Goal: Navigation & Orientation: Find specific page/section

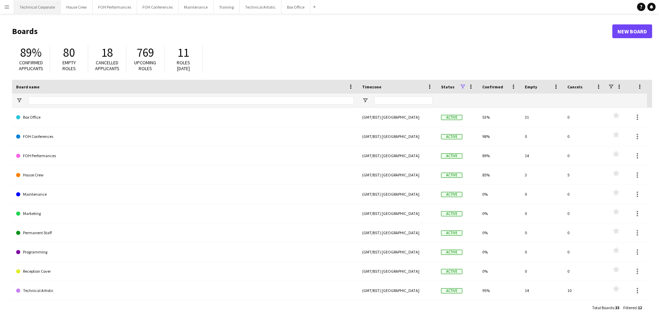
click at [38, 8] on button "Technical Corporate Close" at bounding box center [37, 6] width 47 height 13
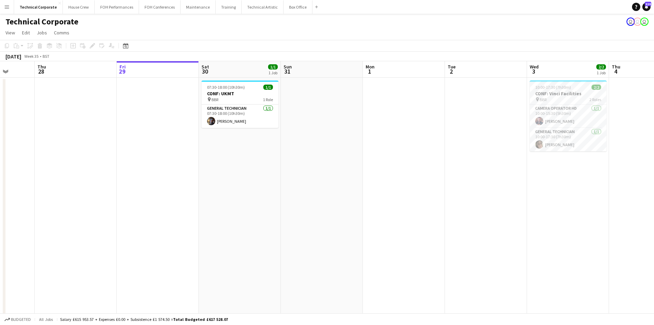
drag, startPoint x: 473, startPoint y: 232, endPoint x: 551, endPoint y: 223, distance: 79.2
click at [572, 223] on app-calendar-viewport "Mon 25 Tue 26 Wed 27 Thu 28 Fri 29 Sat 30 1/1 1 Job Sun 31 Mon 1 Tue 2 Wed 3 2/…" at bounding box center [327, 237] width 654 height 353
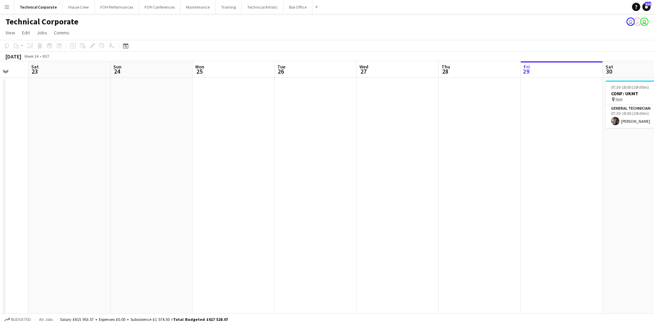
scroll to position [0, 170]
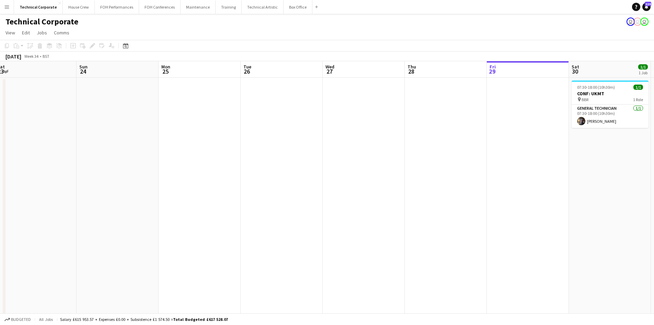
drag, startPoint x: 202, startPoint y: 241, endPoint x: 621, endPoint y: 227, distance: 419.9
click at [621, 227] on app-calendar-viewport "Thu 21 Fri 22 Sat 23 Sun 24 Mon 25 Tue 26 Wed 27 Thu 28 Fri 29 Sat 30 1/1 1 Job…" at bounding box center [327, 237] width 654 height 353
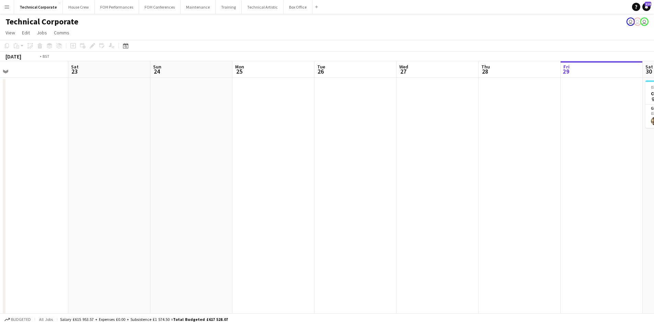
drag, startPoint x: 505, startPoint y: 212, endPoint x: -25, endPoint y: 212, distance: 529.3
click at [0, 212] on html "Menu Boards Boards Boards All jobs Status Workforce Workforce My Workforce Recr…" at bounding box center [327, 213] width 654 height 426
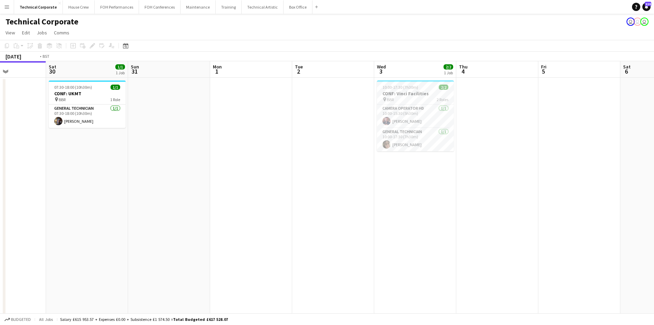
drag, startPoint x: 459, startPoint y: 237, endPoint x: 418, endPoint y: 200, distance: 55.2
click at [115, 227] on app-calendar-viewport "Wed 27 Thu 28 Fri 29 Sat 30 1/1 1 Job Sun 31 Mon 1 Tue 2 Wed 3 2/2 1 Job Thu 4 …" at bounding box center [327, 237] width 654 height 353
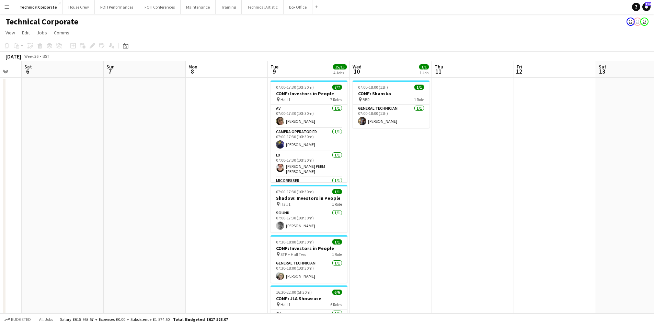
drag, startPoint x: 539, startPoint y: 244, endPoint x: 314, endPoint y: 238, distance: 225.0
click at [212, 245] on app-calendar-viewport "Wed 3 2/2 1 Job Thu 4 Fri 5 Sat 6 Sun 7 Mon 8 Tue 9 15/15 4 Jobs Wed 10 1/1 1 J…" at bounding box center [327, 237] width 654 height 353
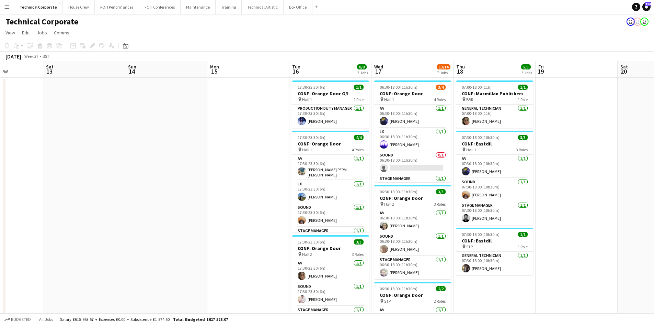
drag, startPoint x: 517, startPoint y: 223, endPoint x: 215, endPoint y: 195, distance: 303.5
click at [49, 206] on app-calendar-viewport "Tue 9 15/15 4 Jobs Wed 10 1/1 1 Job Thu 11 Fri 12 Sat 13 Sun 14 Mon 15 Tue 16 8…" at bounding box center [327, 330] width 654 height 538
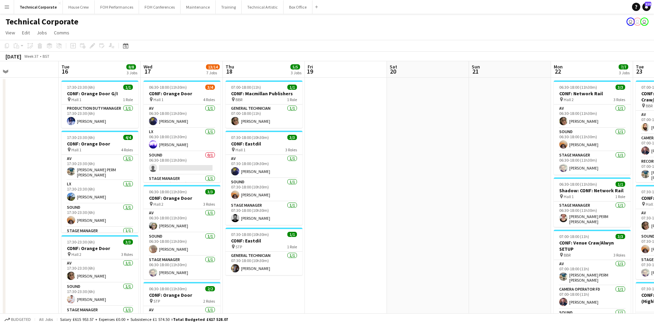
drag, startPoint x: 443, startPoint y: 224, endPoint x: 553, endPoint y: 192, distance: 114.7
click at [553, 192] on app-calendar-viewport "Sun 14 Mon 15 Tue 16 8/8 3 Jobs Wed 17 13/14 7 Jobs Thu 18 5/5 3 Jobs Fri 19 Sa…" at bounding box center [327, 330] width 654 height 538
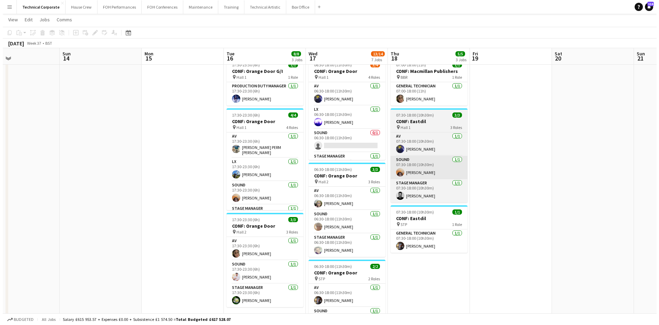
scroll to position [0, 0]
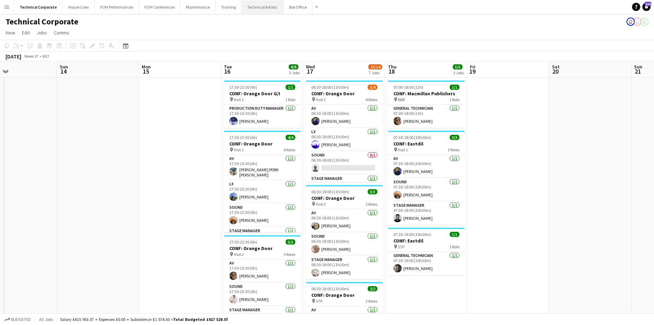
click at [263, 10] on button "Technical Artistic Close" at bounding box center [263, 6] width 42 height 13
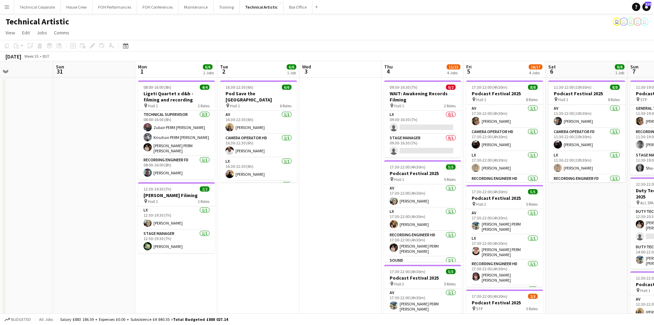
scroll to position [0, 199]
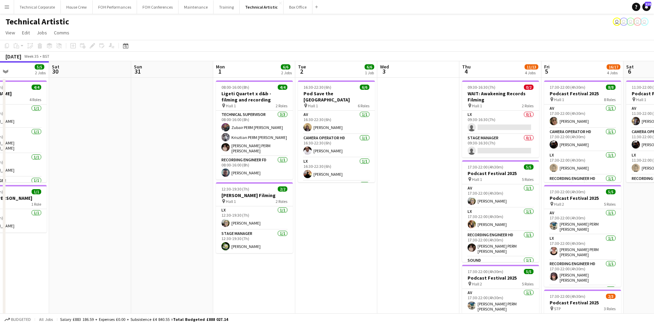
drag, startPoint x: 377, startPoint y: 269, endPoint x: 267, endPoint y: 264, distance: 111.1
click at [271, 264] on app-calendar-viewport "Wed 27 Thu 28 Fri 29 5/5 2 Jobs Sat 30 Sun 31 Mon 1 6/6 2 Jobs Tue 2 6/6 1 Job …" at bounding box center [327, 277] width 654 height 433
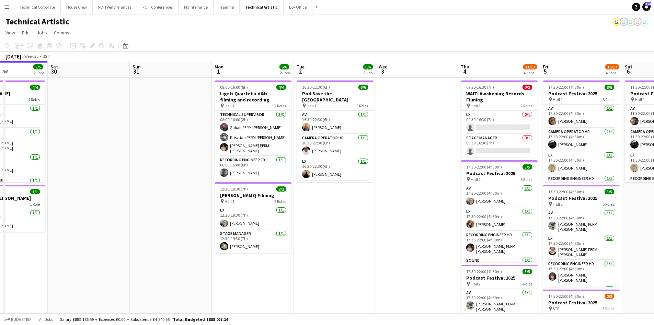
click at [256, 242] on app-card-role "Stage Manager [DATE] 12:30-19:30 (7h) [PERSON_NAME]" at bounding box center [253, 240] width 77 height 23
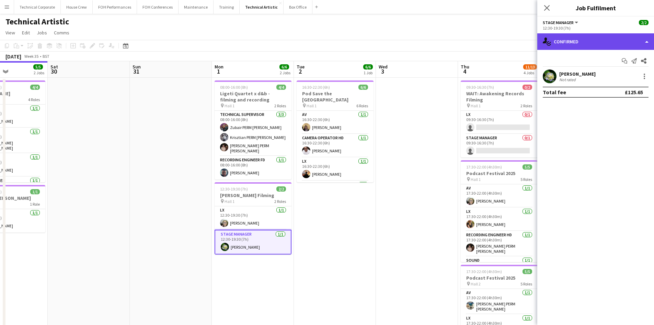
click at [609, 46] on div "single-neutral-actions-check-2 Confirmed" at bounding box center [596, 41] width 117 height 16
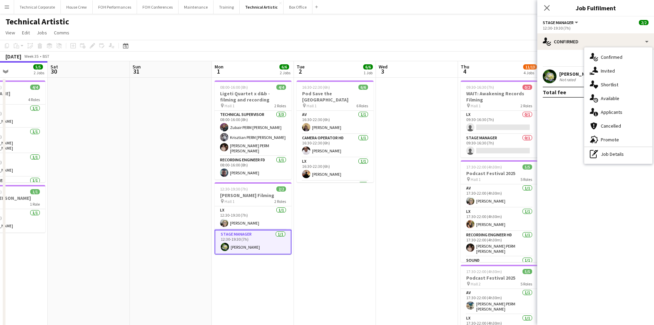
click at [606, 75] on div "single-neutral-actions-share-1 Invited" at bounding box center [619, 71] width 68 height 14
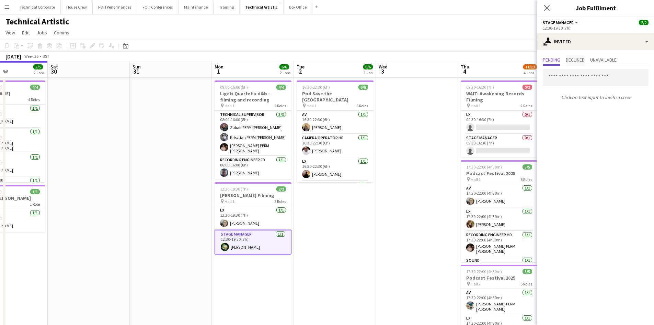
click at [577, 62] on span "Declined" at bounding box center [575, 59] width 19 height 5
click at [554, 62] on span "Pending" at bounding box center [552, 59] width 18 height 5
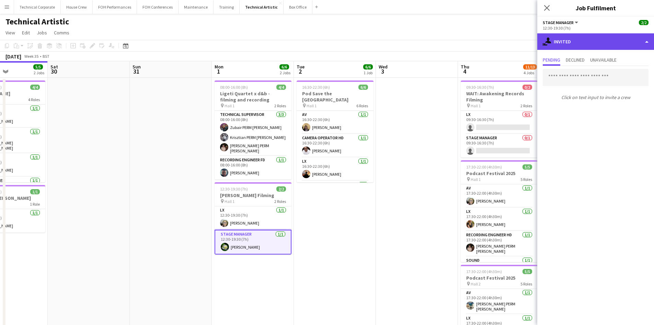
click at [564, 42] on div "single-neutral-actions-share-1 Invited" at bounding box center [596, 41] width 117 height 16
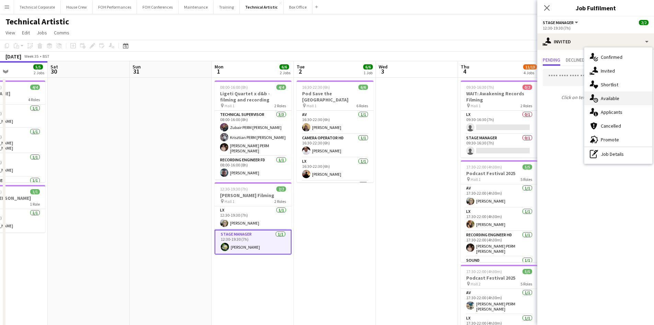
click at [606, 100] on div "single-neutral-actions-upload Available" at bounding box center [619, 98] width 68 height 14
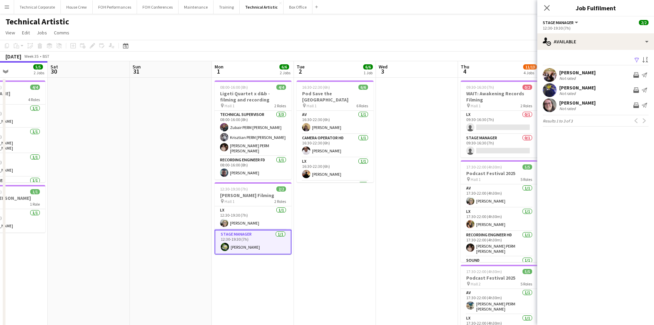
click at [583, 139] on mat-expansion-panel "users Available Filter Sort asc [PERSON_NAME] Not rated Invite crew Send notifi…" at bounding box center [596, 187] width 117 height 275
click at [352, 207] on app-date-cell "16:30-22:30 (6h) 6/6 Pod Save the [GEOGRAPHIC_DATA] pin Hall 1 6 Roles AV [DATE…" at bounding box center [335, 286] width 82 height 416
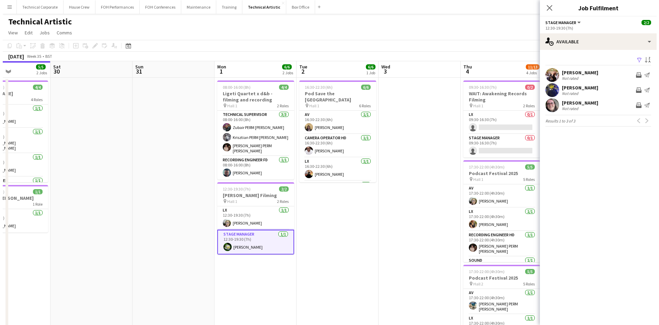
scroll to position [0, 199]
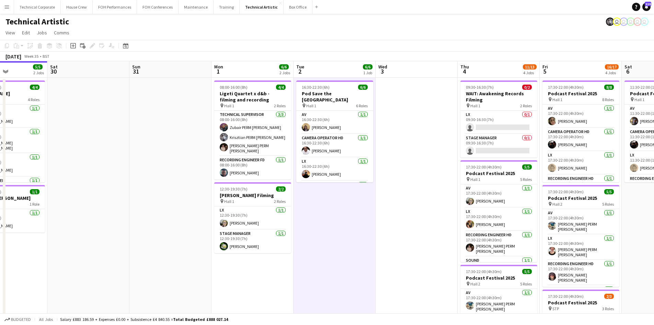
click at [349, 213] on app-date-cell "16:30-22:30 (6h) 6/6 Pod Save the [GEOGRAPHIC_DATA] pin Hall 1 6 Roles AV [DATE…" at bounding box center [335, 286] width 82 height 416
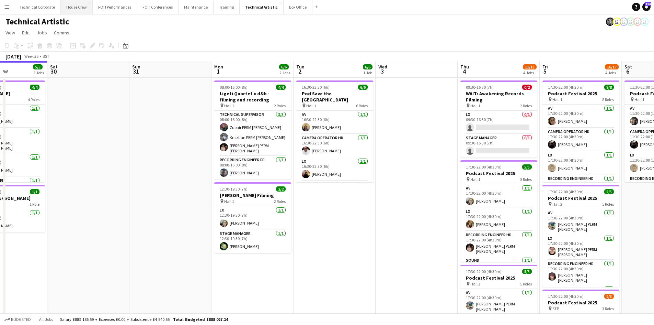
click at [68, 9] on button "House Crew Close" at bounding box center [77, 6] width 32 height 13
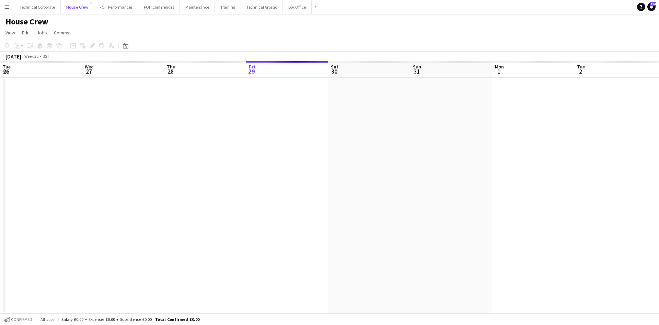
scroll to position [0, 164]
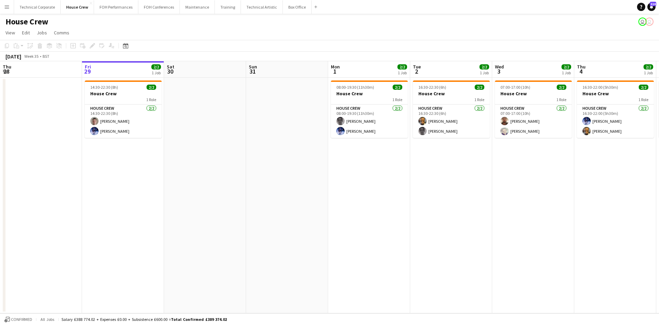
click at [46, 173] on app-date-cell at bounding box center [41, 195] width 82 height 235
click at [46, 172] on app-date-cell at bounding box center [41, 195] width 82 height 235
click at [241, 9] on button "Technical Artistic Close" at bounding box center [262, 6] width 42 height 13
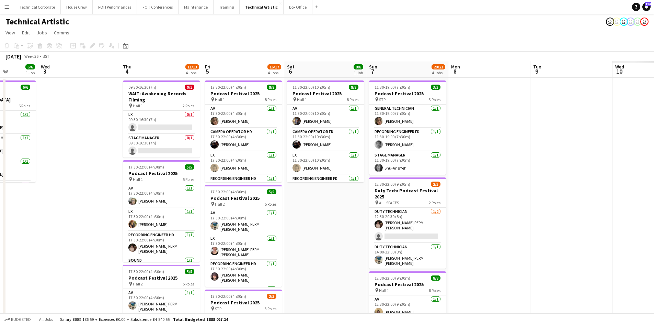
scroll to position [0, 215]
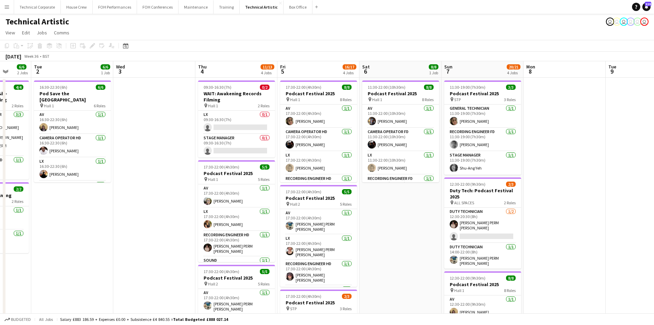
drag, startPoint x: 481, startPoint y: 243, endPoint x: 111, endPoint y: 247, distance: 369.3
click at [111, 247] on app-calendar-viewport "Sat 30 Sun 31 Mon 1 6/6 2 Jobs Tue 2 6/6 1 Job Wed 3 Thu 4 11/13 4 Jobs Fri 5 1…" at bounding box center [327, 277] width 654 height 433
drag, startPoint x: 466, startPoint y: 208, endPoint x: 366, endPoint y: 180, distance: 103.8
click at [0, 217] on html "Menu Boards Boards Boards All jobs Status Workforce Workforce My Workforce Recr…" at bounding box center [327, 253] width 654 height 506
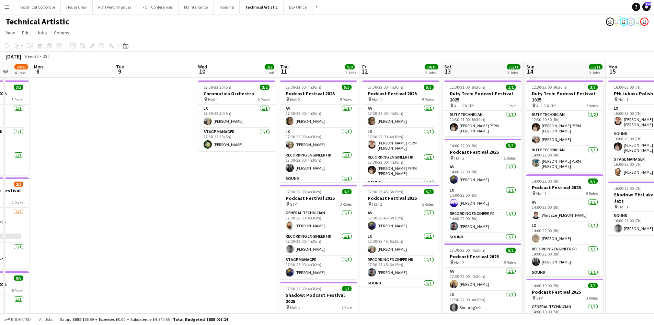
click at [240, 215] on app-calendar-viewport "Fri 5 16/17 4 Jobs Sat 6 8/8 1 Job Sun 7 20/21 4 Jobs Mon 8 Tue 9 Wed 10 2/2 1 …" at bounding box center [327, 277] width 654 height 433
click at [75, 8] on button "House Crew Close" at bounding box center [77, 6] width 32 height 13
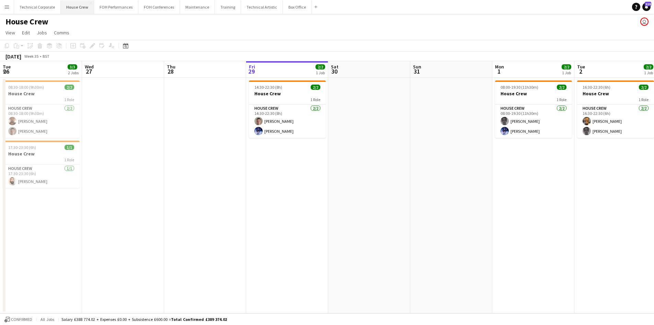
click at [80, 7] on button "House Crew Close" at bounding box center [77, 6] width 33 height 13
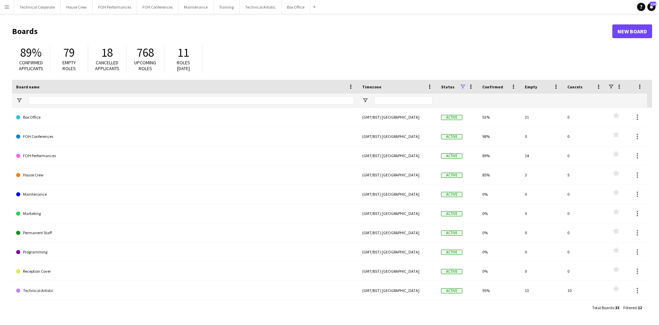
click at [74, 14] on main "Boards New Board 89% Confirmed applicants 79 Empty roles 18 Cancelled applicant…" at bounding box center [329, 169] width 659 height 311
click at [75, 10] on button "House Crew Close" at bounding box center [77, 6] width 32 height 13
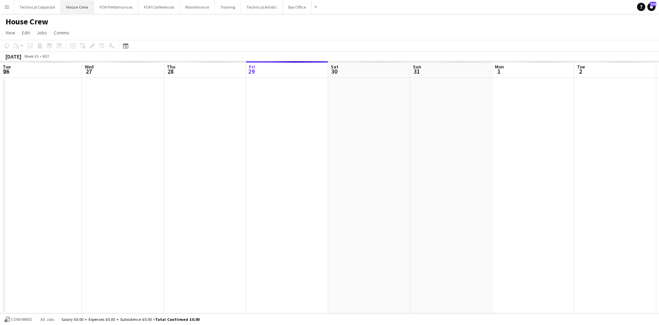
scroll to position [0, 164]
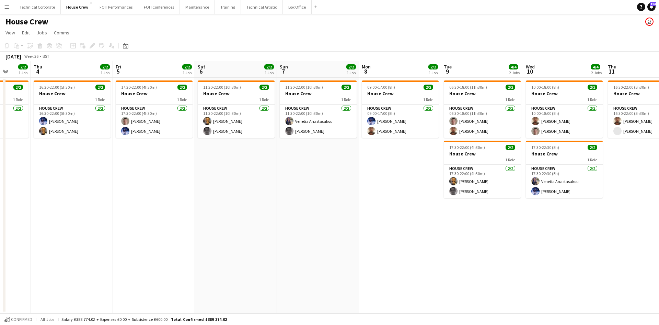
drag, startPoint x: 471, startPoint y: 204, endPoint x: 44, endPoint y: 124, distance: 433.7
click at [32, 135] on app-calendar-viewport "Mon 1 2/2 1 Job Tue 2 2/2 1 Job Wed 3 2/2 1 Job Thu 4 2/2 1 Job Fri 5 2/2 1 Job…" at bounding box center [329, 187] width 659 height 252
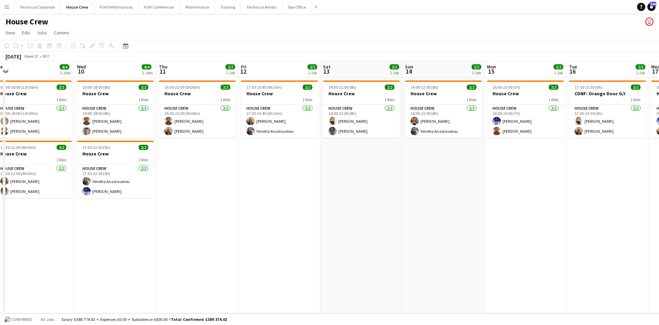
scroll to position [0, 216]
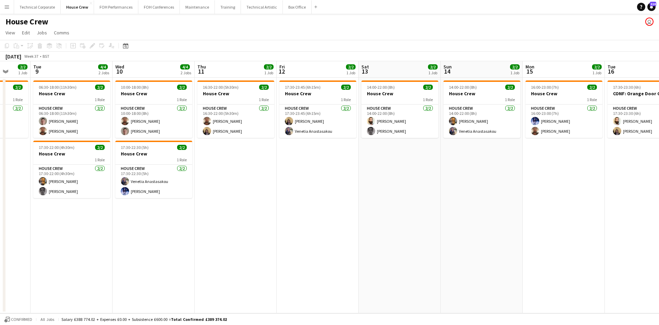
drag, startPoint x: 602, startPoint y: 237, endPoint x: 200, endPoint y: 191, distance: 404.5
click at [200, 191] on app-calendar-viewport "Sat 6 2/2 1 Job Sun 7 2/2 1 Job Mon 8 2/2 1 Job Tue 9 4/4 2 Jobs Wed 10 4/4 2 J…" at bounding box center [329, 187] width 659 height 252
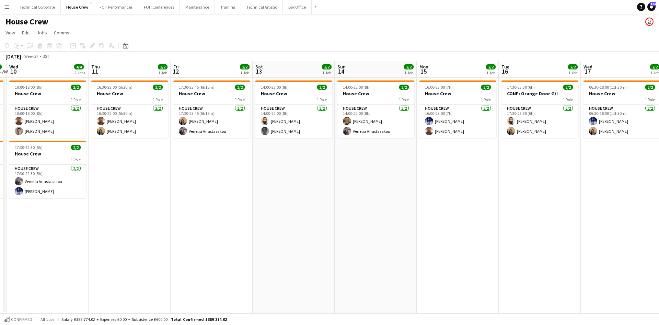
drag, startPoint x: 529, startPoint y: 269, endPoint x: 308, endPoint y: 224, distance: 225.5
click at [314, 224] on app-calendar-viewport "Sun 7 2/2 1 Job Mon 8 2/2 1 Job Tue 9 4/4 2 Jobs Wed 10 4/4 2 Jobs Thu 11 2/2 1…" at bounding box center [329, 187] width 659 height 252
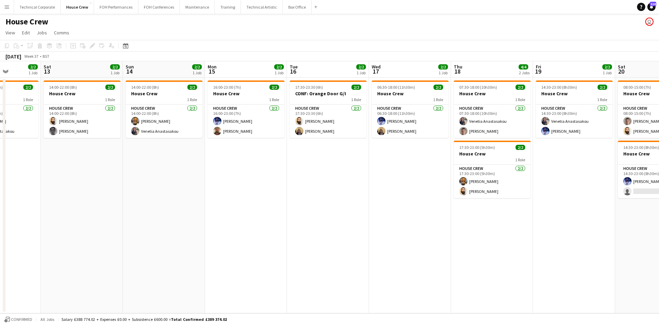
click at [433, 159] on app-date-cell "06:30-18:00 (11h30m) 2/2 House Crew 1 Role House Crew 2/2 06:30-18:00 (11h30m) …" at bounding box center [410, 195] width 82 height 235
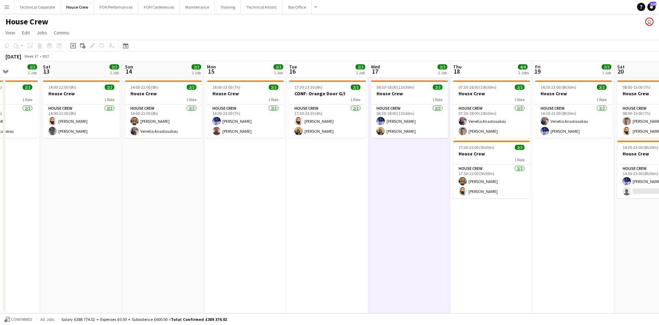
click at [40, 16] on h1 "House Crew" at bounding box center [26, 21] width 43 height 10
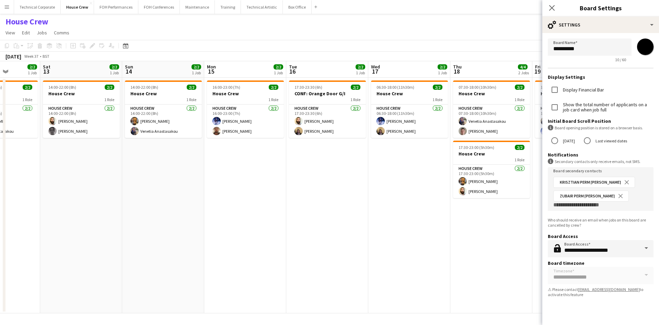
click at [305, 211] on app-date-cell "17:30-23:30 (6h) 2/2 CONF: Orange Door G/I 1 Role House Crew 2/2 17:30-23:30 (6…" at bounding box center [327, 195] width 82 height 235
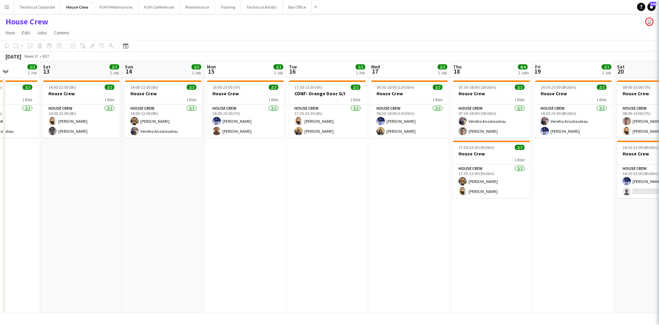
scroll to position [0, 208]
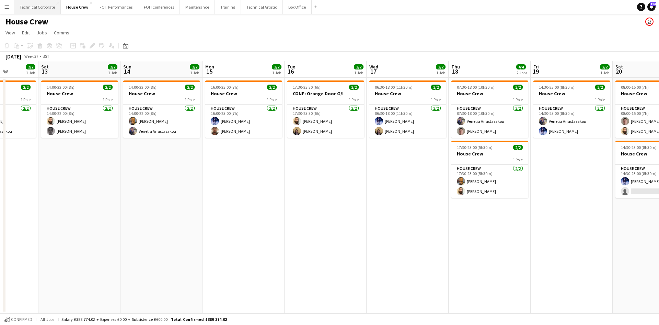
click at [29, 3] on button "Technical Corporate Close" at bounding box center [37, 6] width 47 height 13
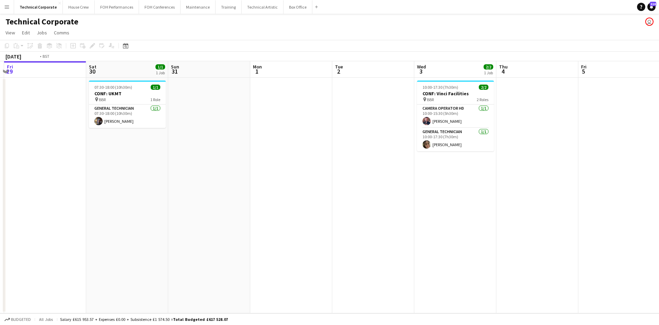
drag, startPoint x: 600, startPoint y: 231, endPoint x: 57, endPoint y: 141, distance: 549.8
click at [57, 141] on app-calendar-viewport "Tue 26 Wed 27 Thu 28 Fri 29 Sat 30 1/1 1 Job Sun 31 Mon 1 Tue 2 Wed 3 2/2 1 Job…" at bounding box center [329, 187] width 659 height 252
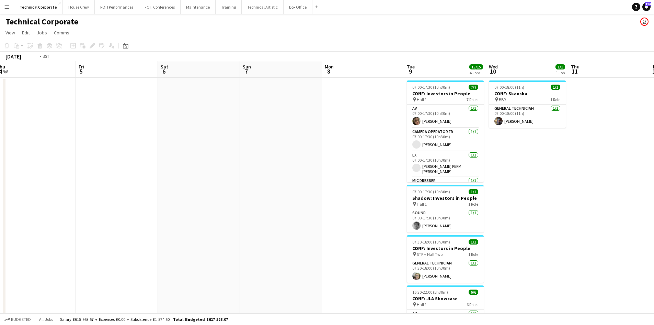
drag, startPoint x: 496, startPoint y: 180, endPoint x: 52, endPoint y: 127, distance: 447.3
click at [52, 127] on app-calendar-viewport "Mon 1 Tue 2 Wed 3 2/2 1 Job Thu 4 Fri 5 Sat 6 Sun 7 Mon 8 Tue 9 15/15 4 Jobs We…" at bounding box center [327, 237] width 654 height 353
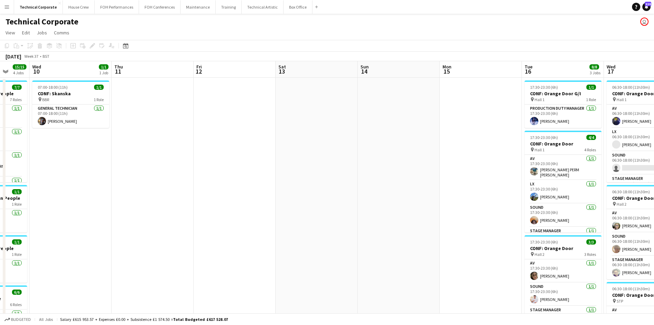
scroll to position [0, 255]
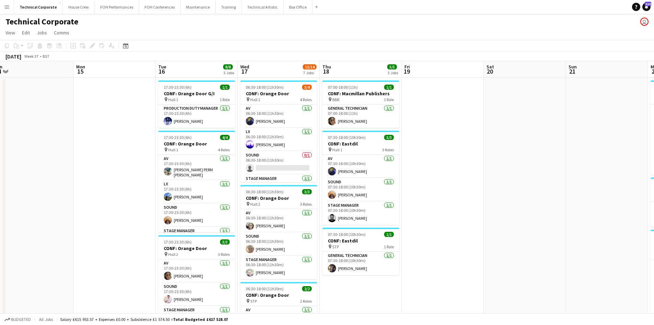
drag, startPoint x: 570, startPoint y: 237, endPoint x: 237, endPoint y: 180, distance: 337.2
click at [237, 180] on app-calendar-viewport "Thu 11 Fri 12 Sat 13 Sun 14 Mon 15 Tue 16 8/8 3 Jobs Wed 17 13/14 7 Jobs Thu 18…" at bounding box center [327, 330] width 654 height 538
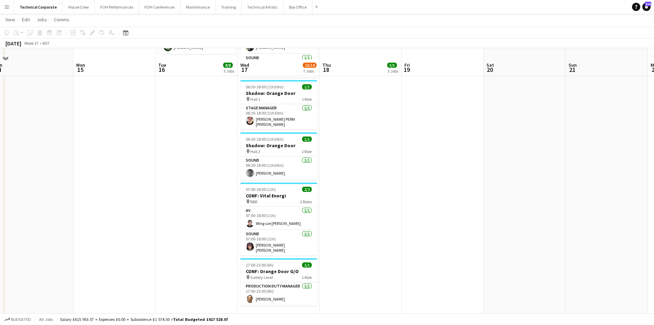
scroll to position [286, 0]
